Goal: Task Accomplishment & Management: Use online tool/utility

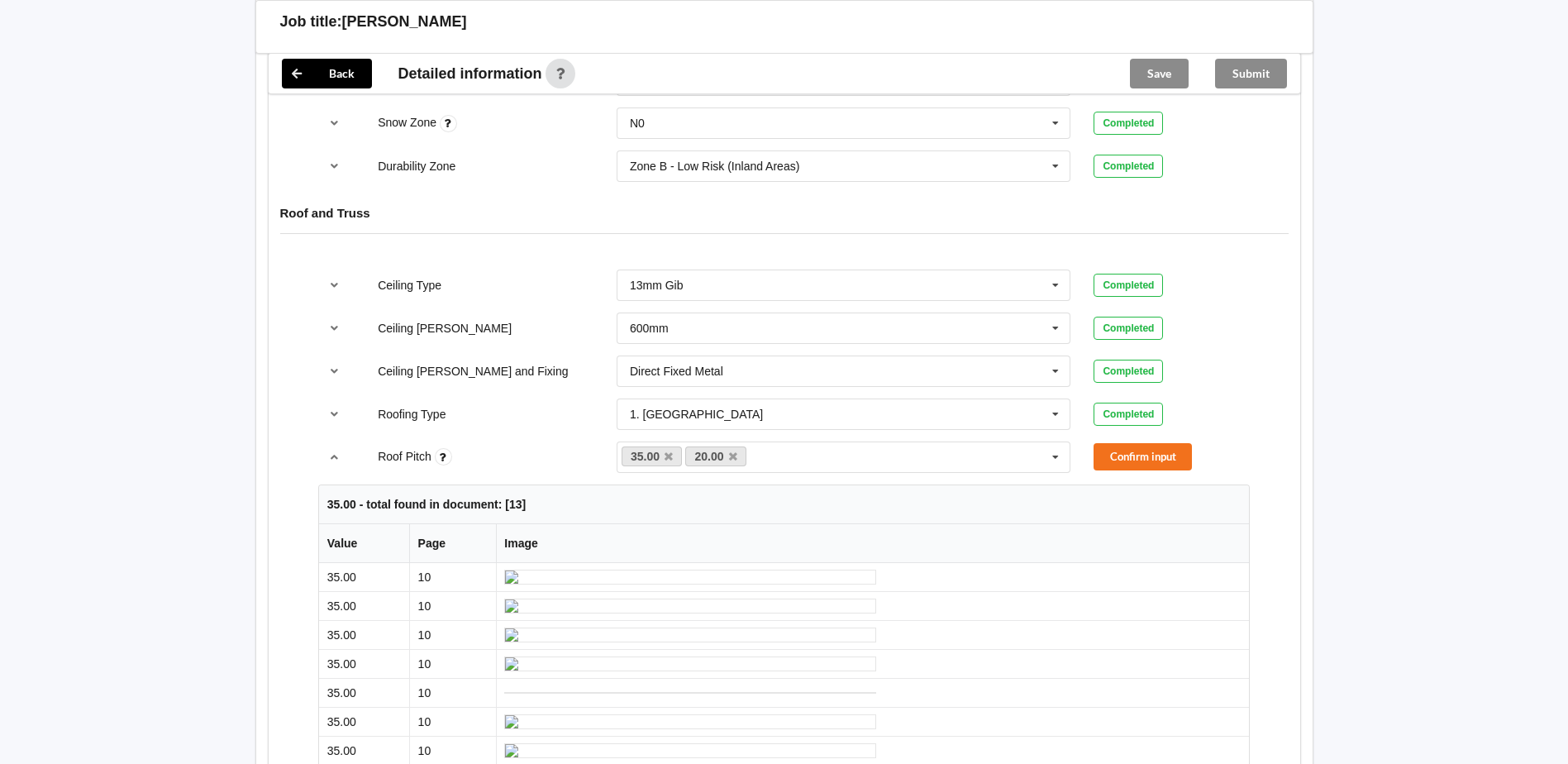
scroll to position [827, 0]
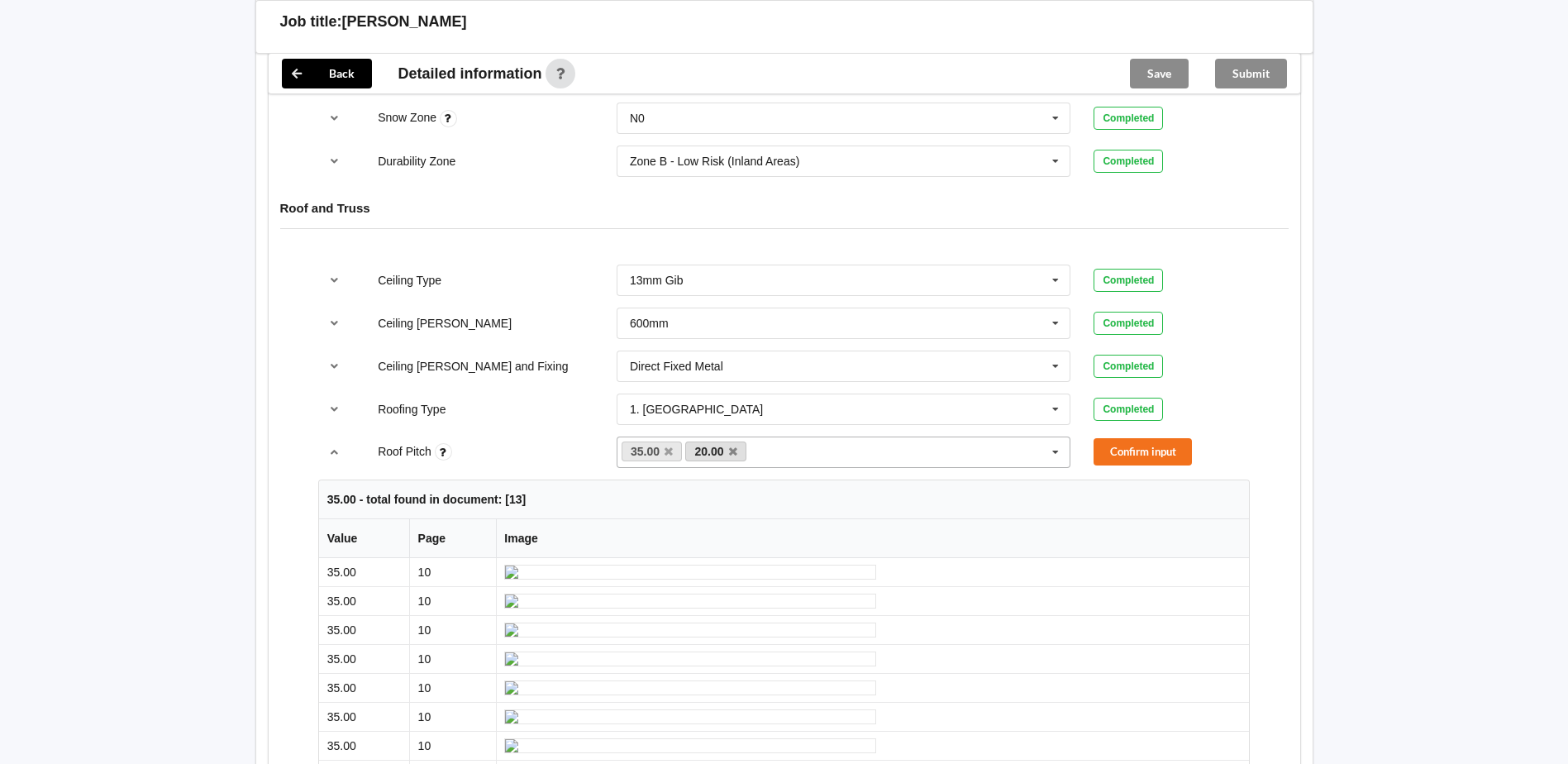
click at [737, 449] on link "20.00" at bounding box center [715, 451] width 61 height 20
click at [734, 450] on icon at bounding box center [732, 452] width 8 height 11
click at [1138, 450] on button "Confirm input" at bounding box center [1142, 451] width 98 height 27
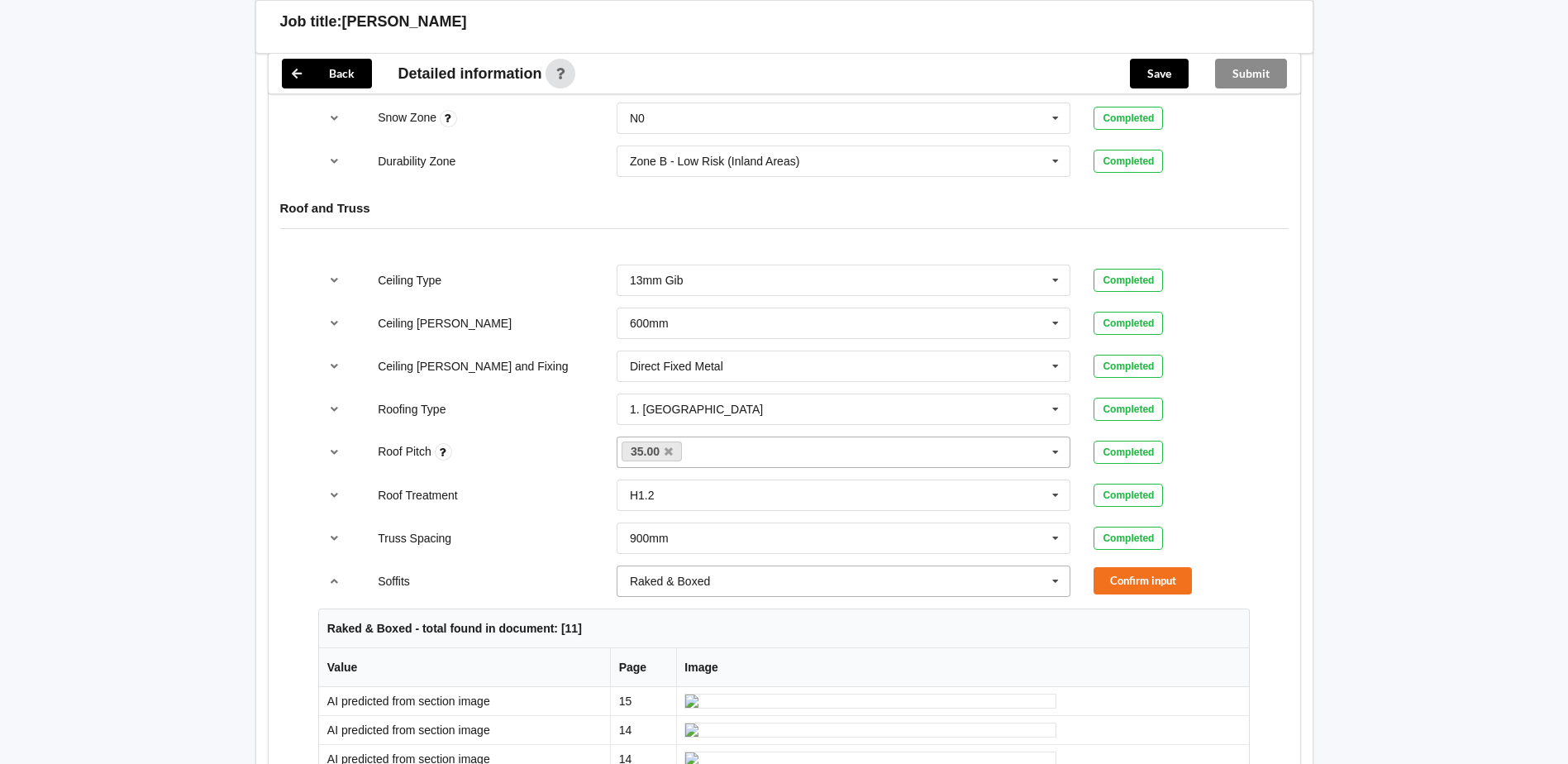
click at [1059, 576] on icon at bounding box center [1055, 581] width 25 height 31
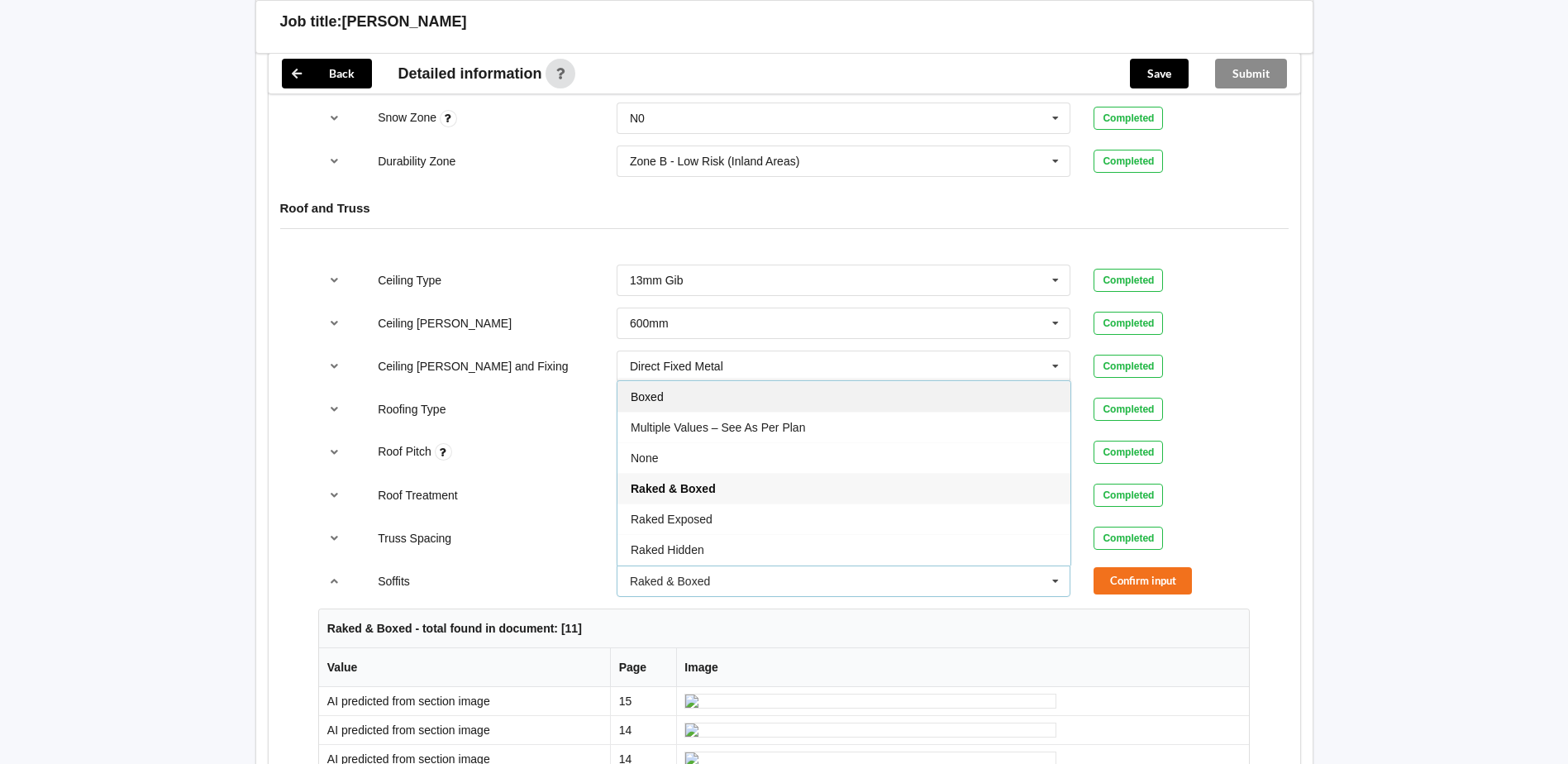
click at [815, 389] on div "Boxed" at bounding box center [843, 396] width 453 height 31
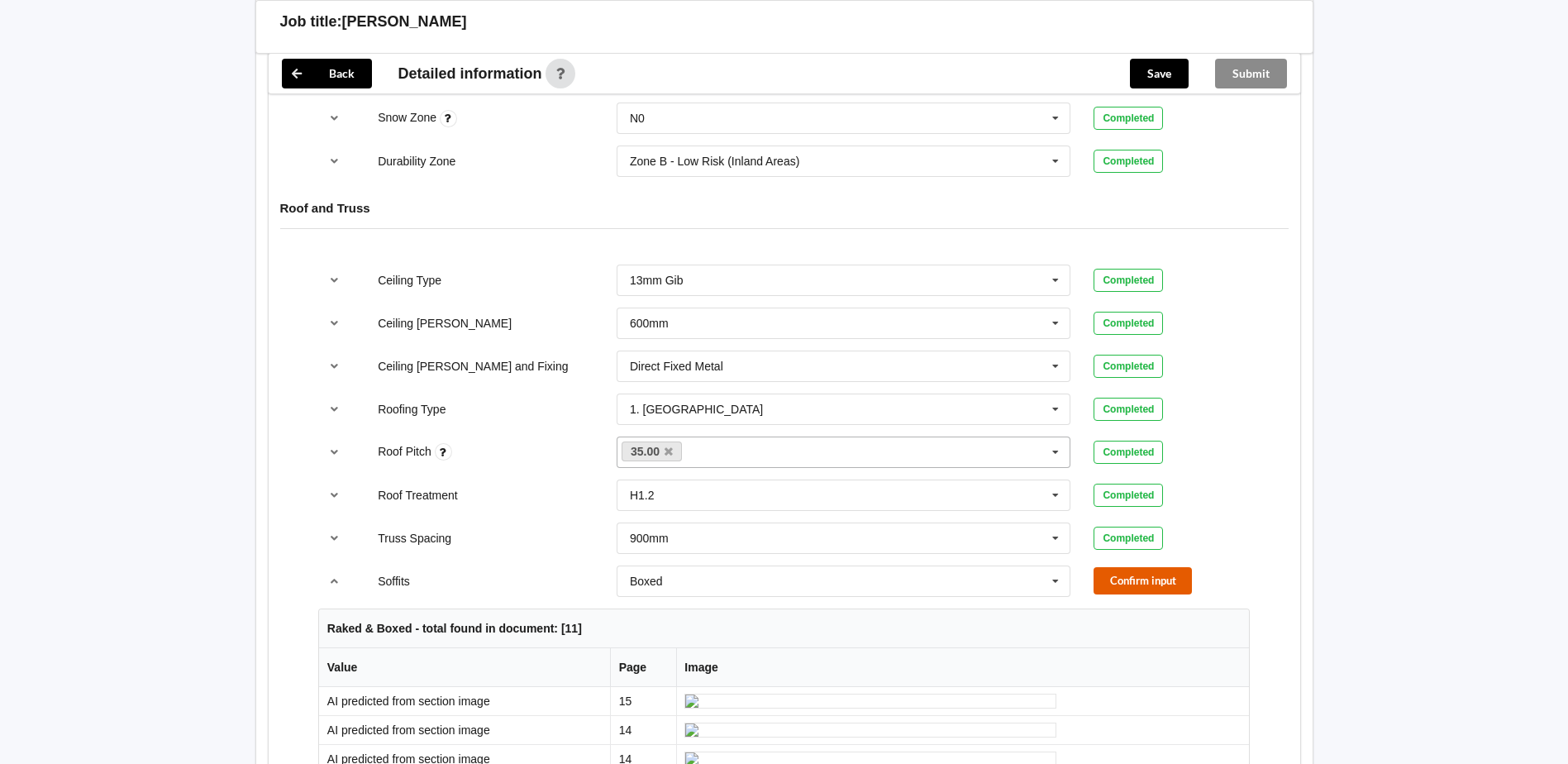
click at [1129, 578] on button "Confirm input" at bounding box center [1142, 580] width 98 height 27
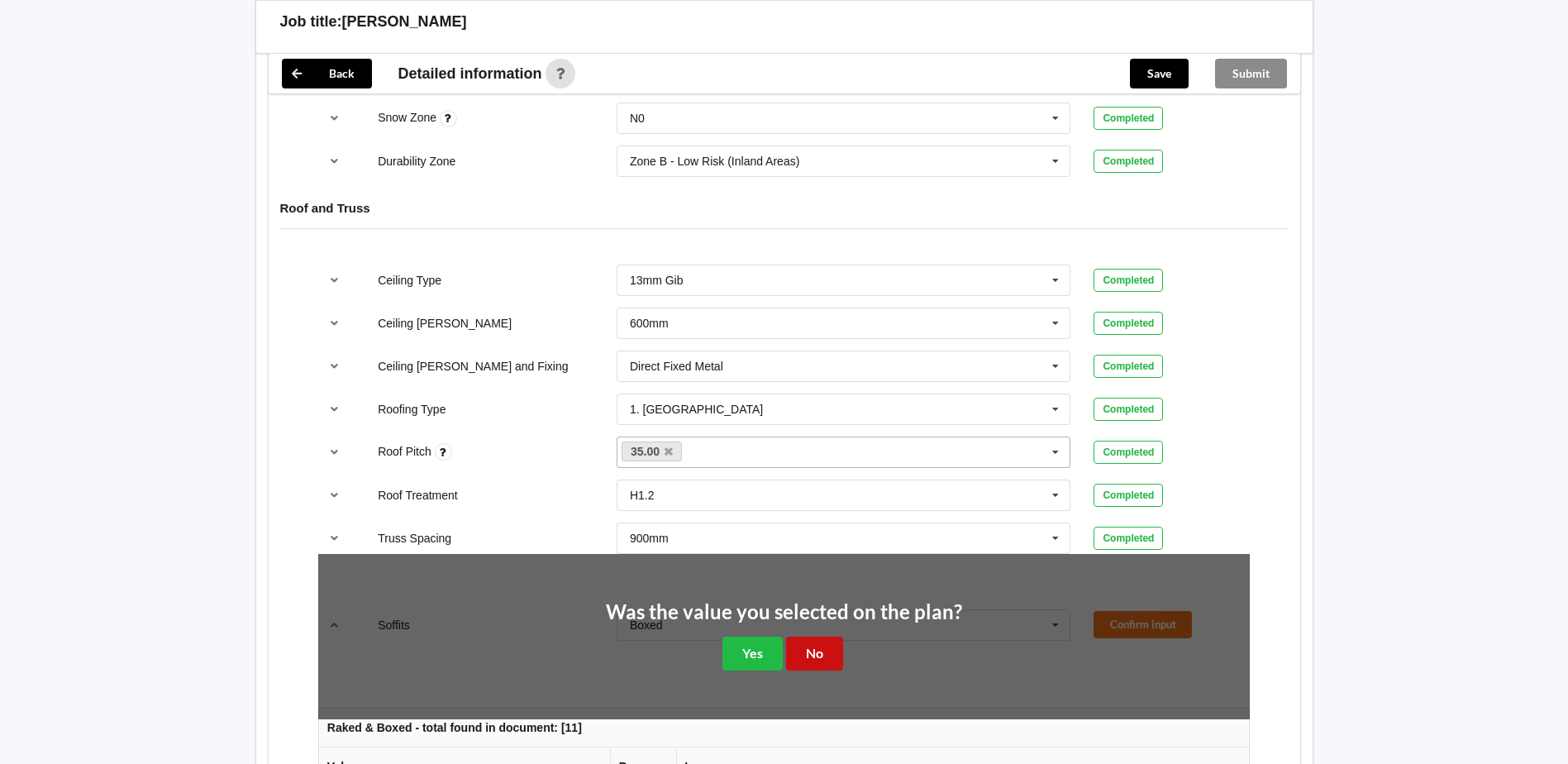
click at [810, 657] on button "No" at bounding box center [814, 653] width 57 height 34
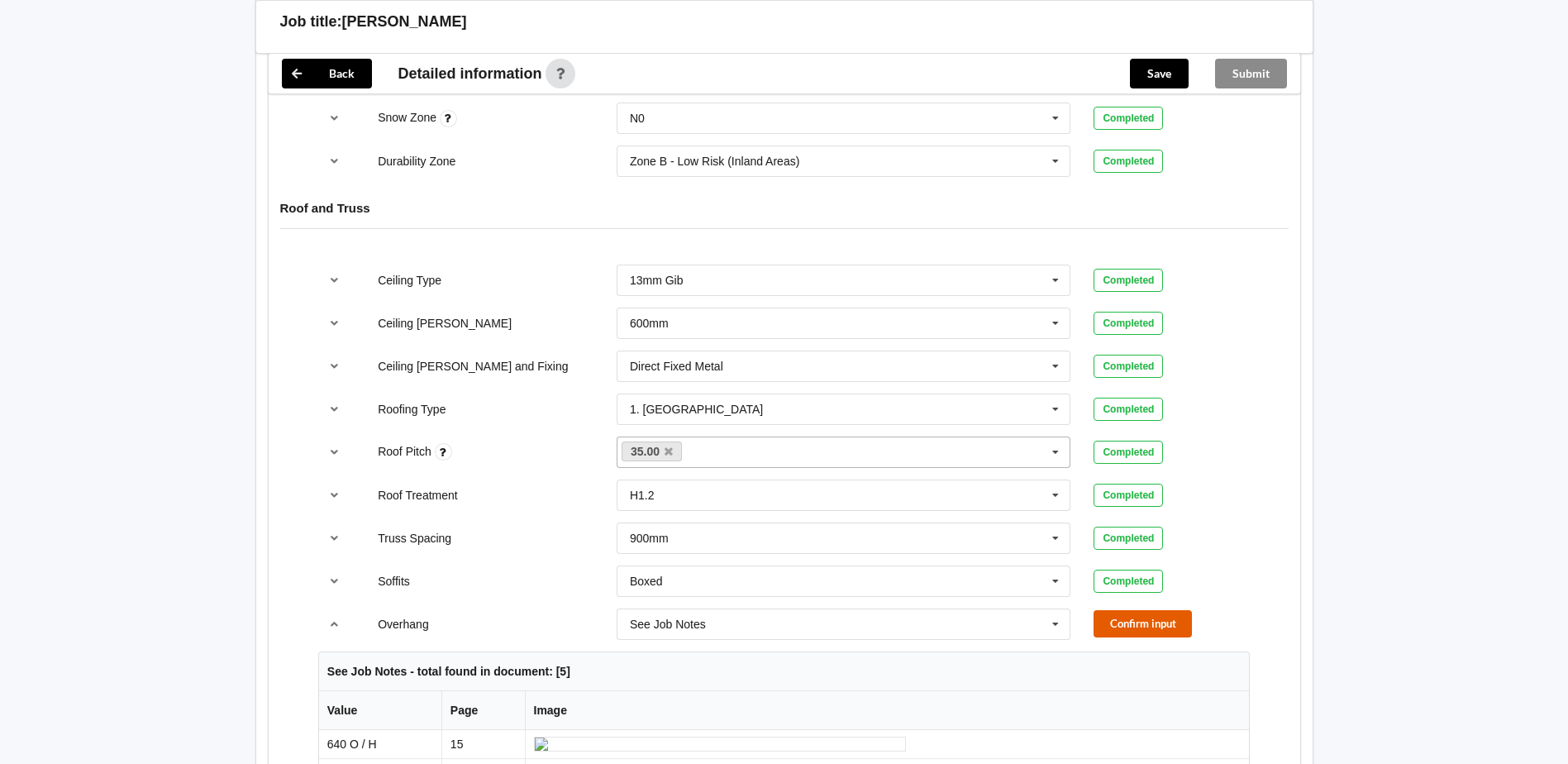
click at [1124, 620] on button "Confirm input" at bounding box center [1142, 623] width 98 height 27
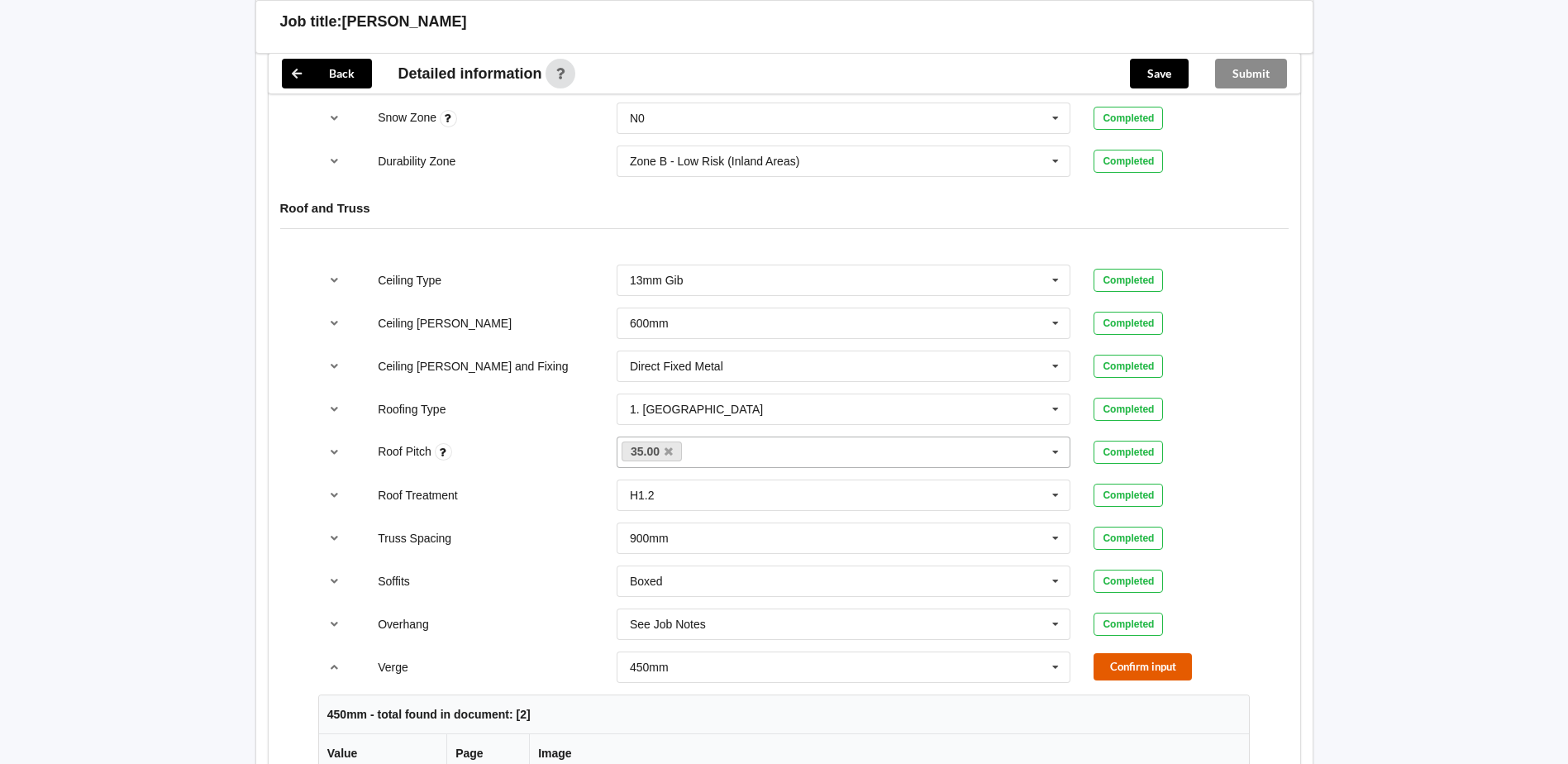
click at [1174, 663] on button "Confirm input" at bounding box center [1142, 666] width 98 height 27
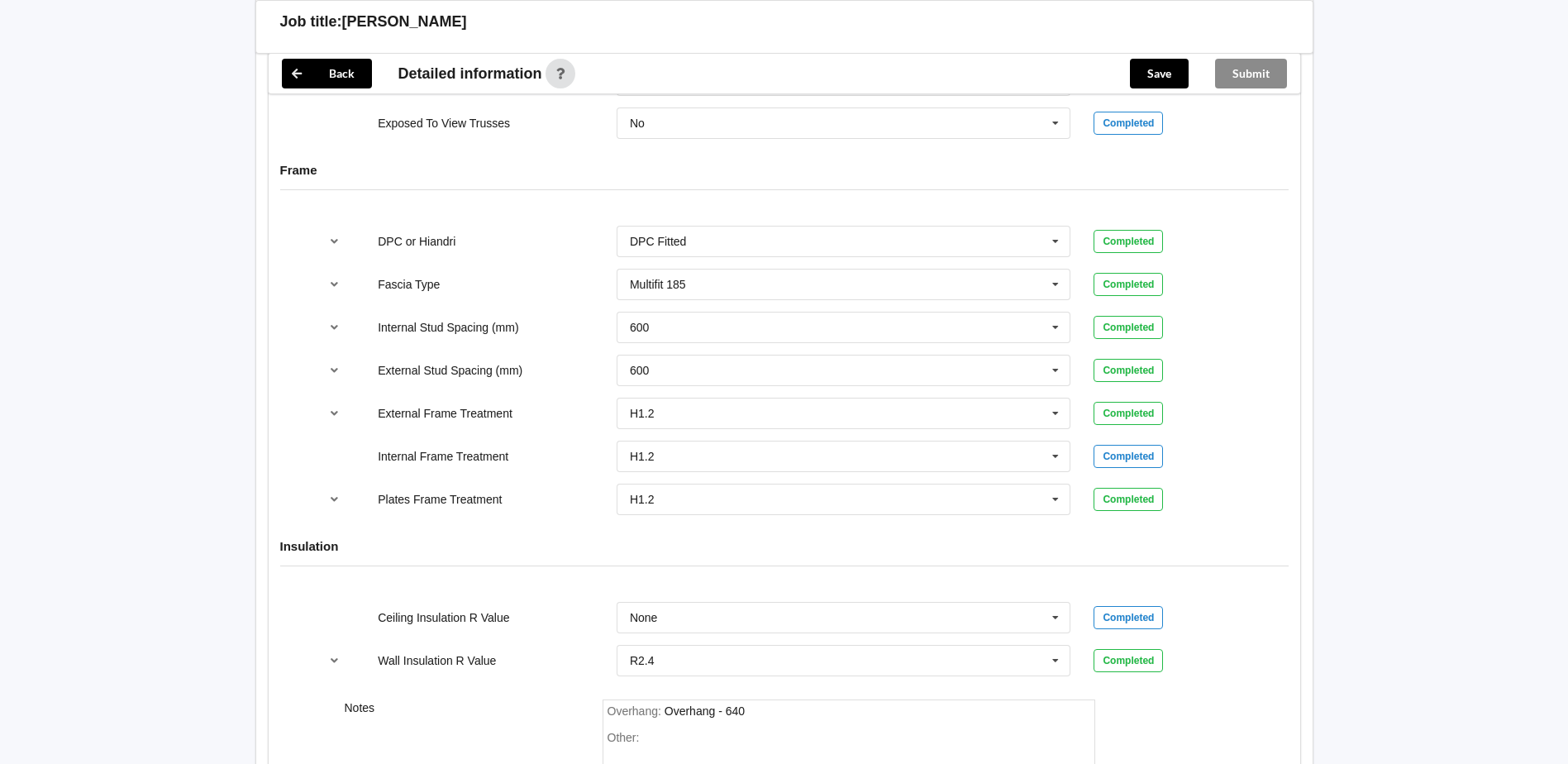
scroll to position [1589, 0]
click at [815, 622] on input "text" at bounding box center [844, 615] width 453 height 30
type input "R7.3"
click at [713, 578] on div "Add R7.3" at bounding box center [843, 584] width 453 height 31
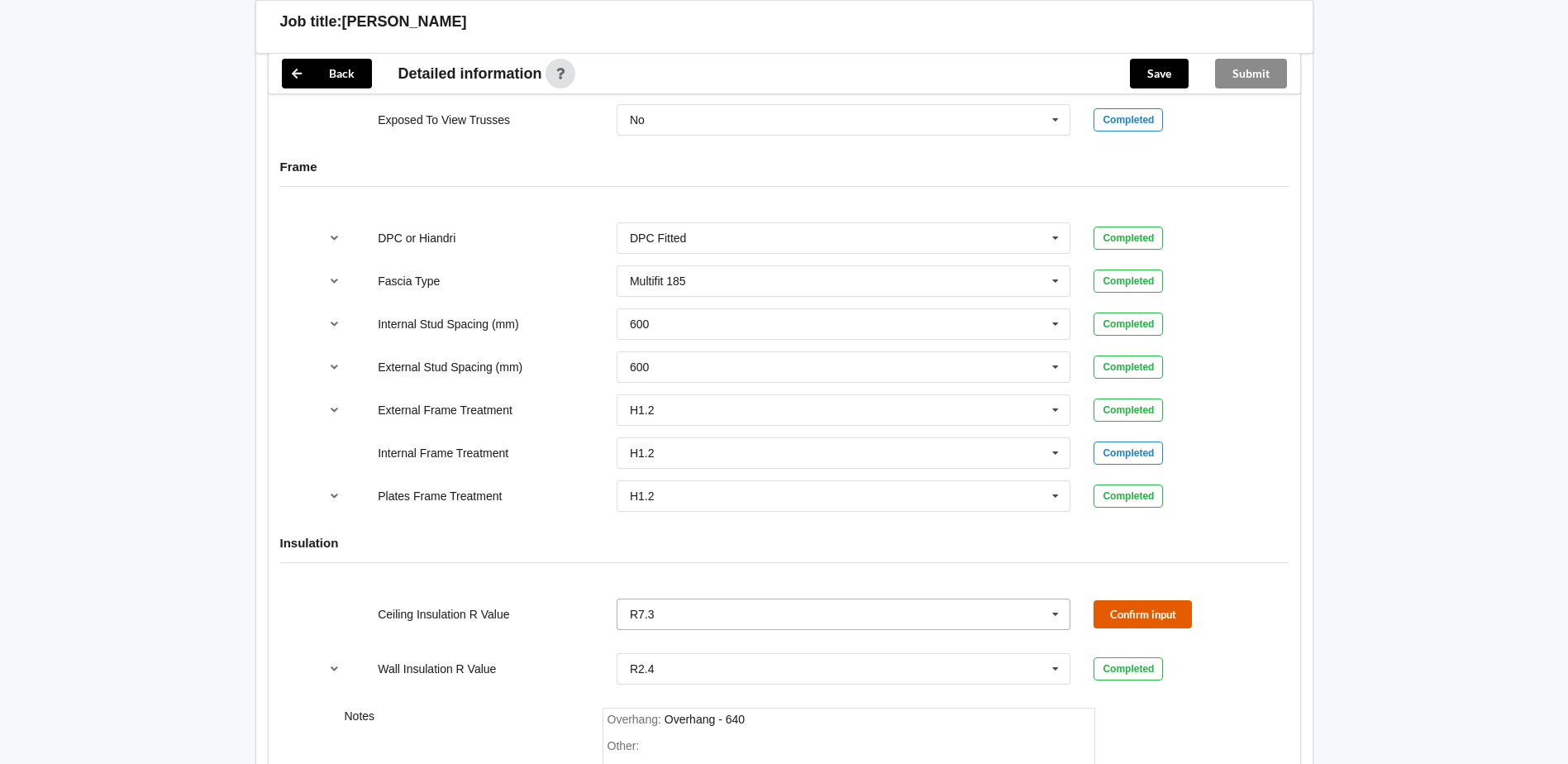
click at [1134, 616] on button "Confirm input" at bounding box center [1142, 613] width 98 height 27
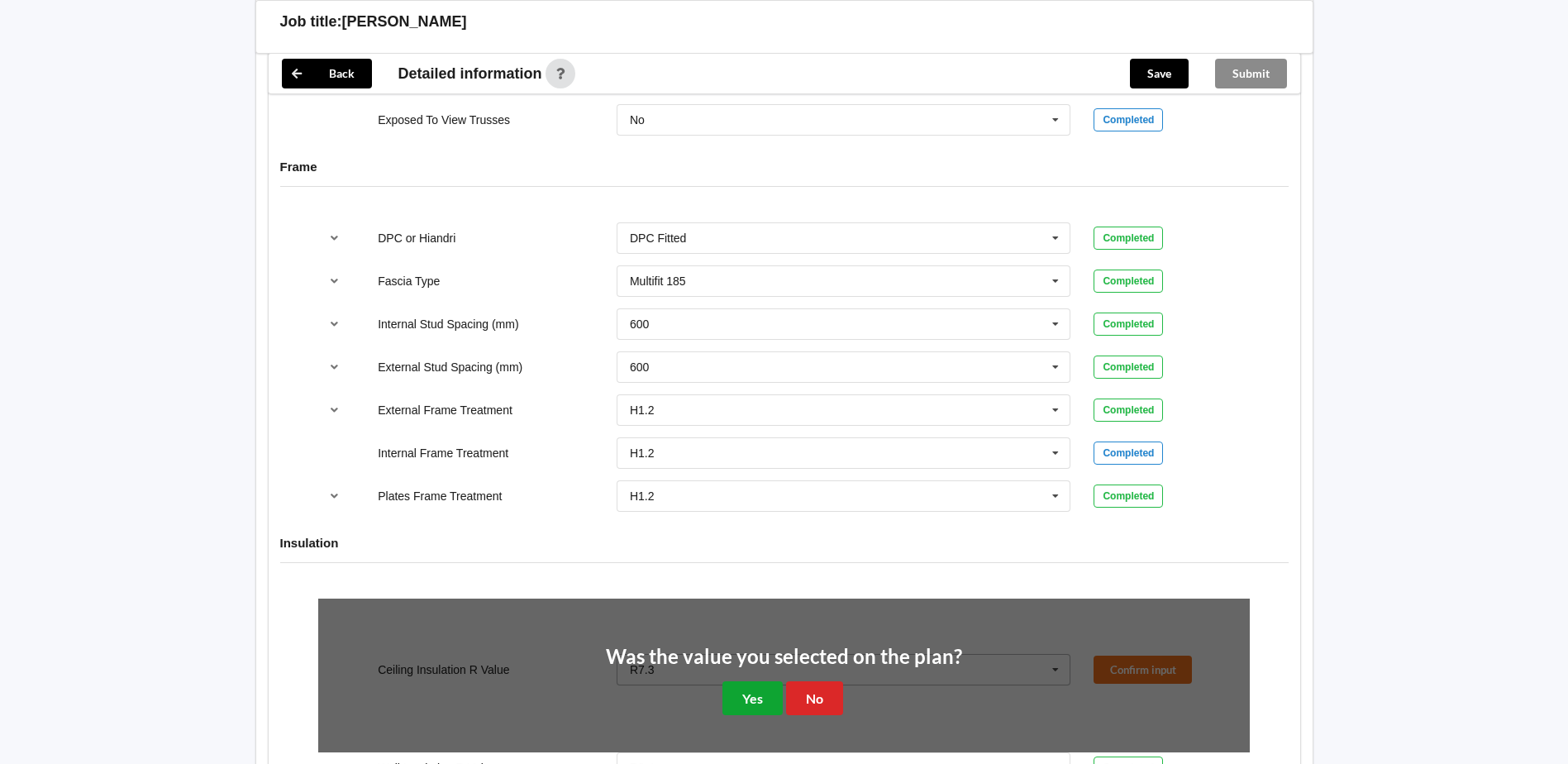
click at [751, 710] on button "Yes" at bounding box center [752, 698] width 61 height 34
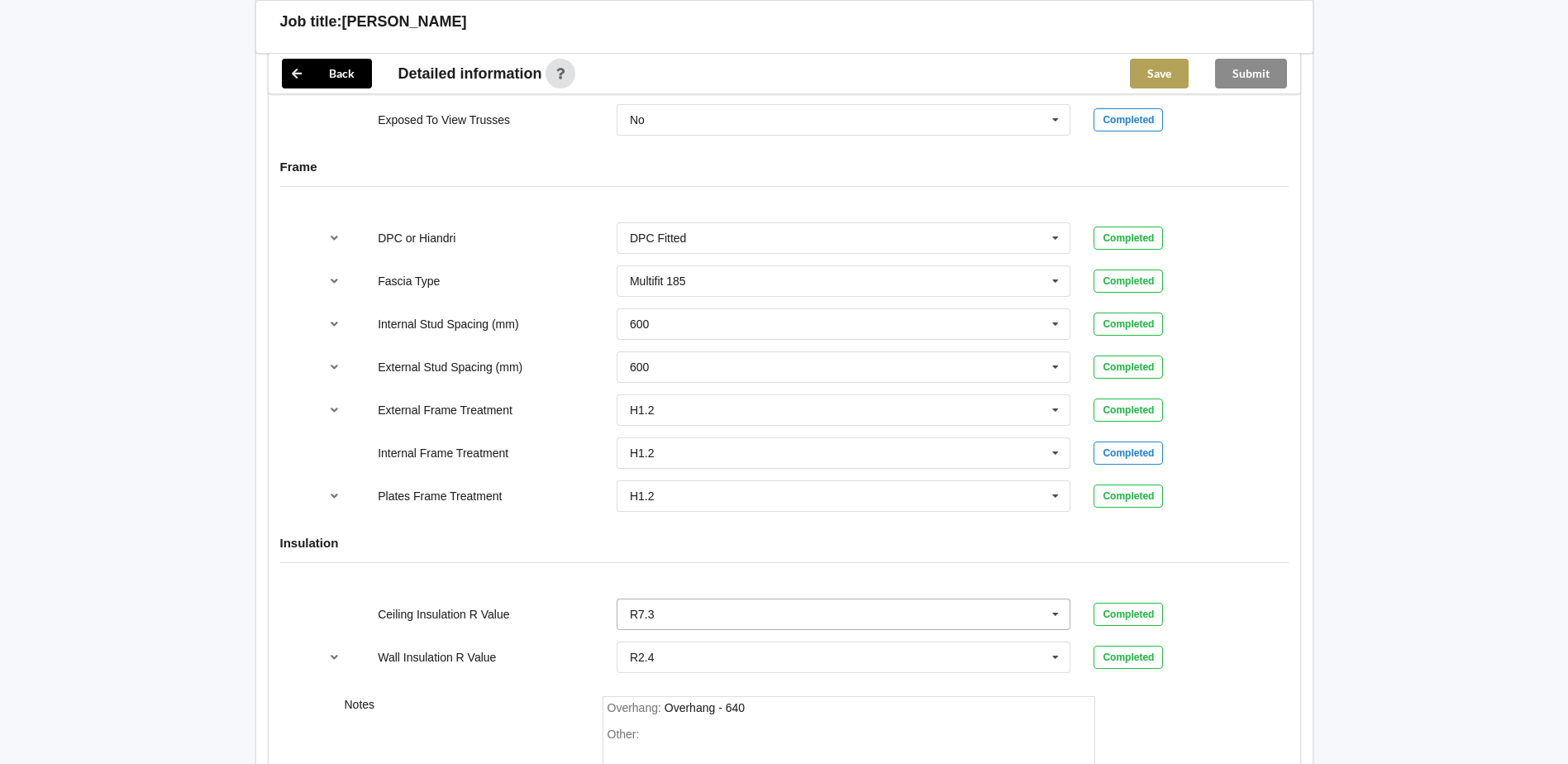
click at [1168, 66] on button "Save" at bounding box center [1159, 74] width 59 height 30
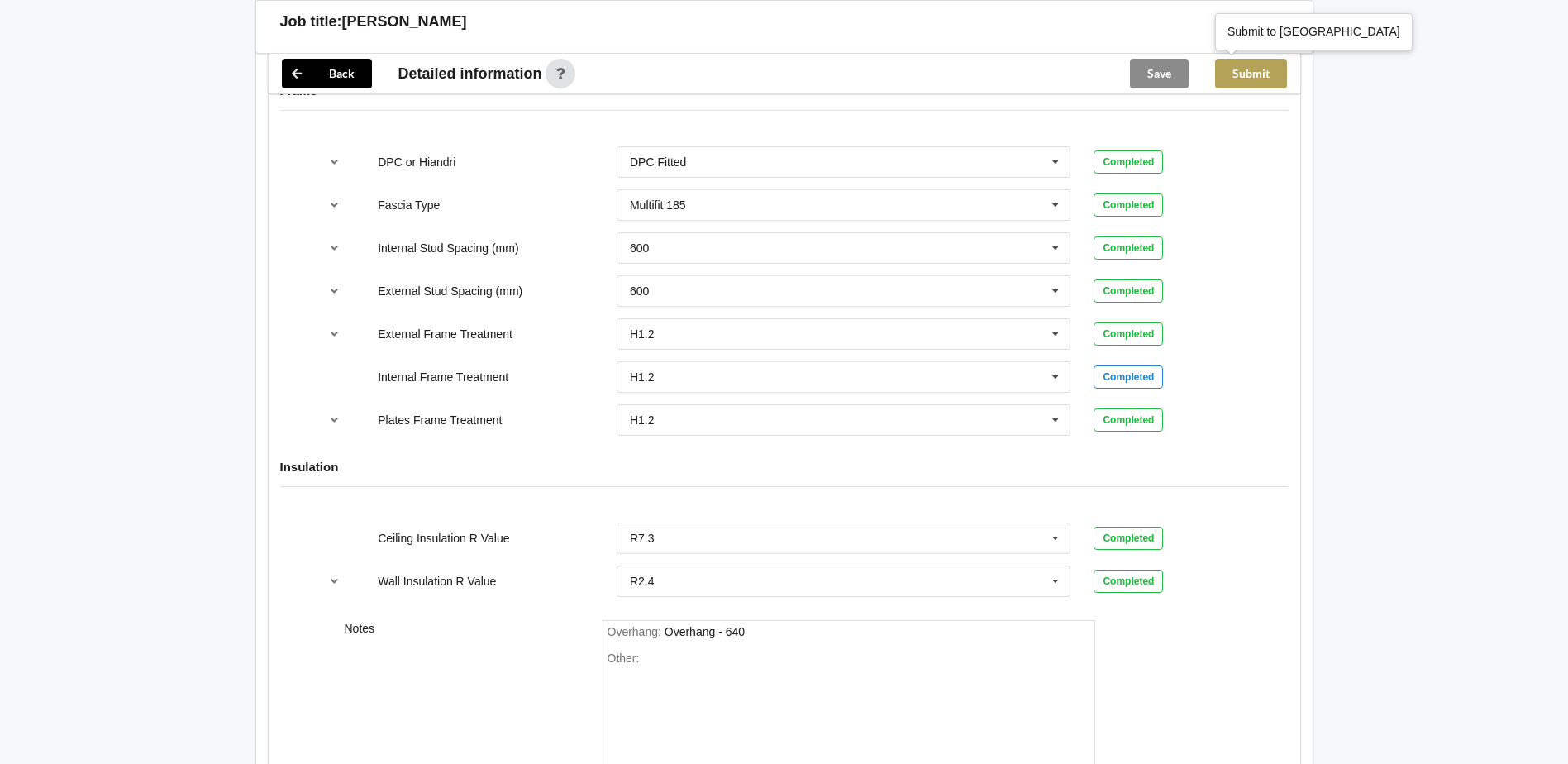
click at [1264, 71] on button "Submit" at bounding box center [1250, 74] width 72 height 30
